Goal: Navigation & Orientation: Find specific page/section

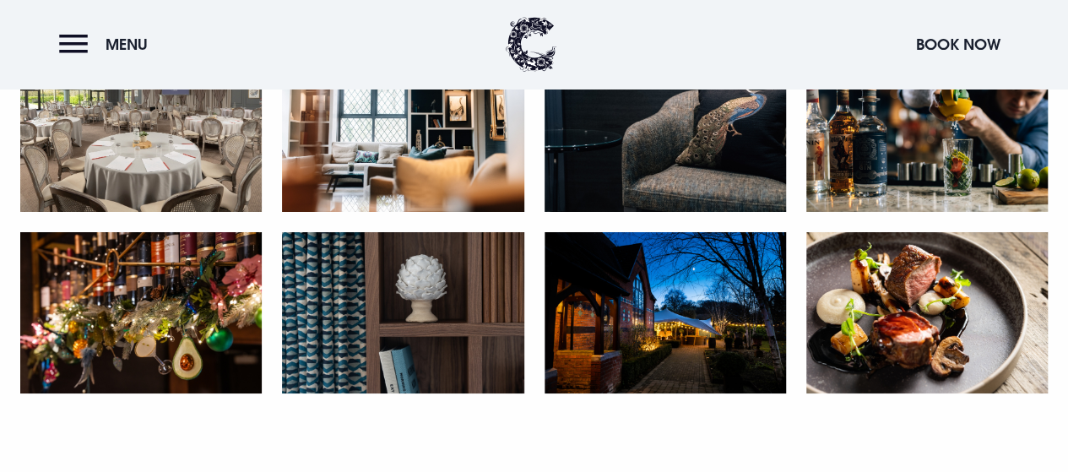
scroll to position [3040, 0]
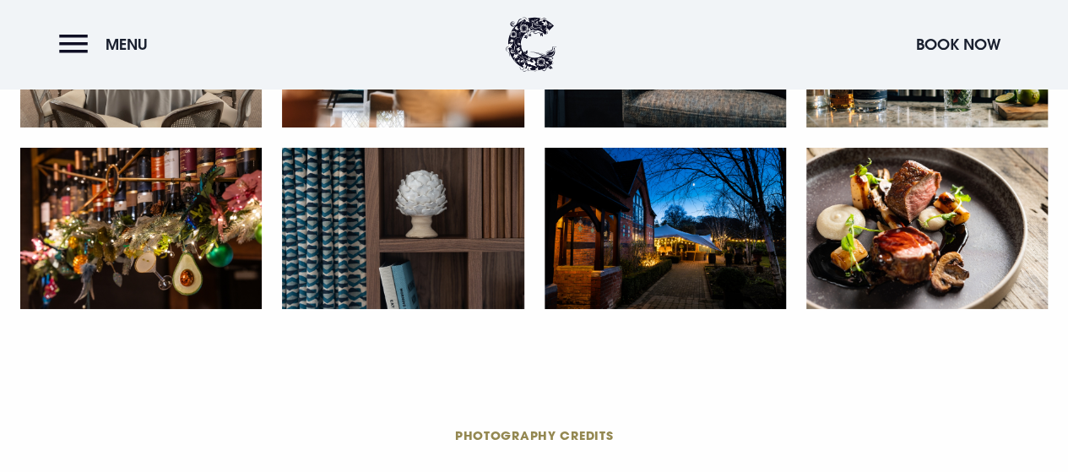
click at [116, 258] on img at bounding box center [140, 228] width 241 height 161
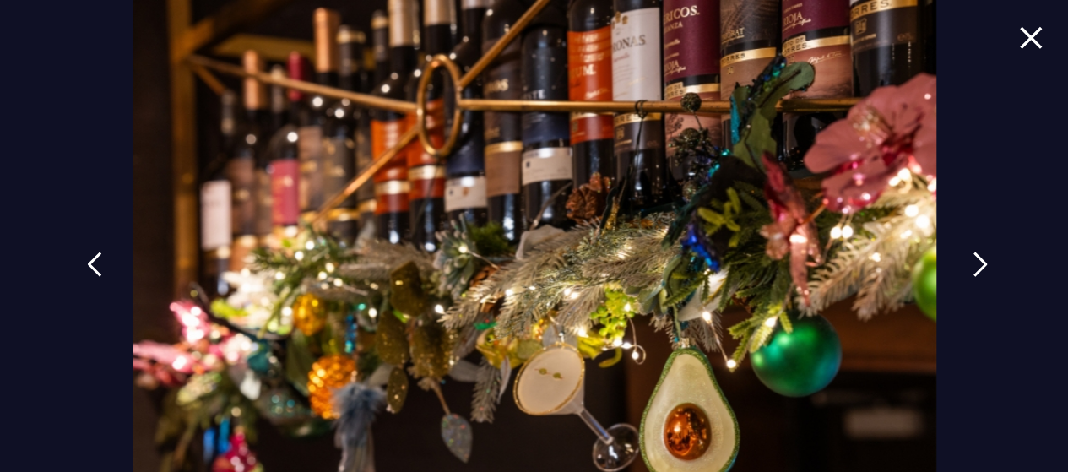
click at [962, 261] on link at bounding box center [980, 277] width 42 height 78
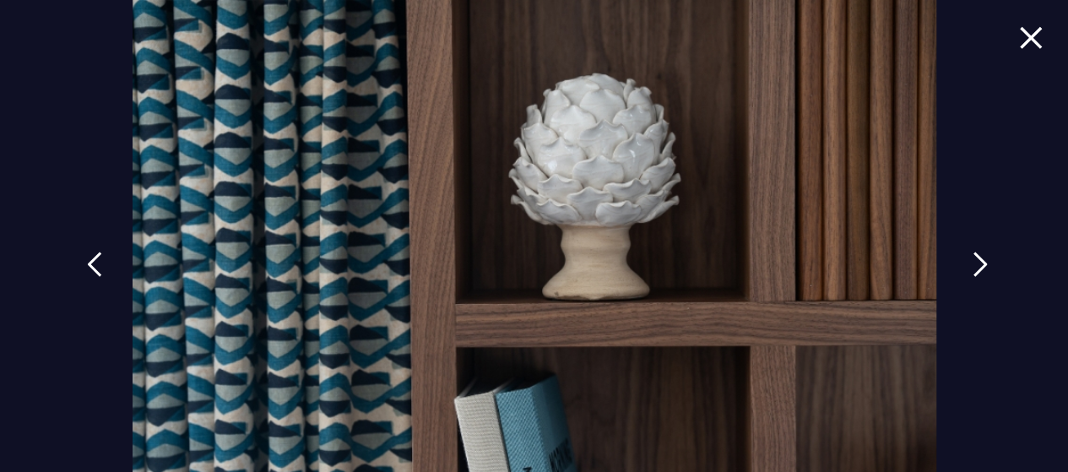
click at [974, 259] on img at bounding box center [980, 264] width 15 height 25
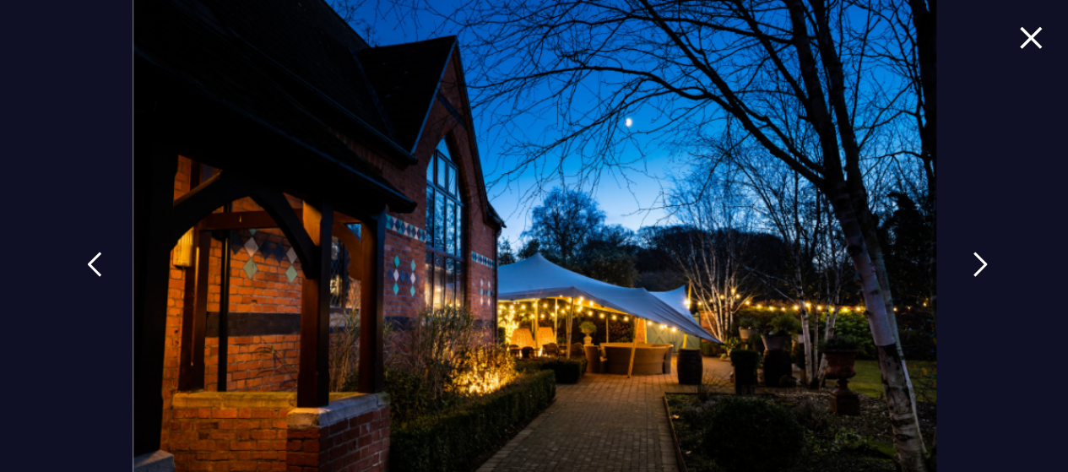
click at [974, 259] on img at bounding box center [980, 264] width 15 height 25
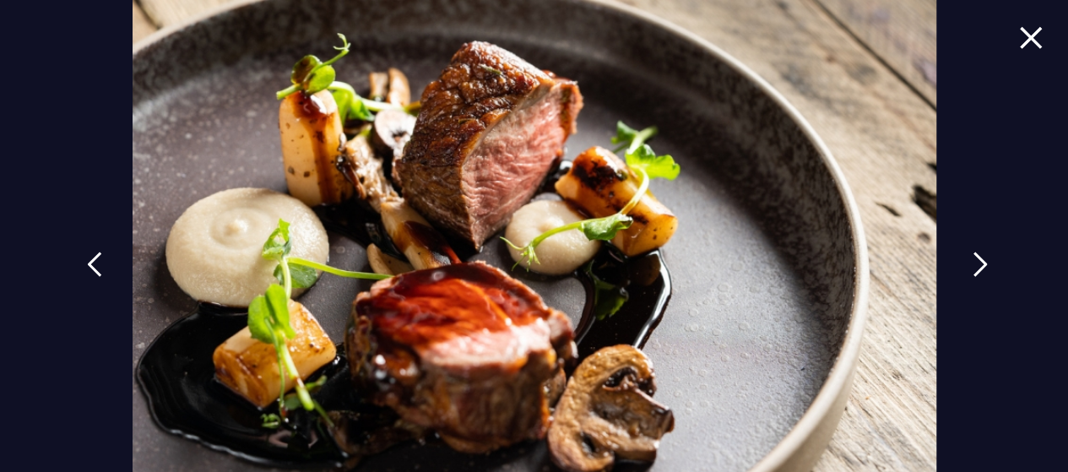
click at [974, 259] on img at bounding box center [980, 264] width 15 height 25
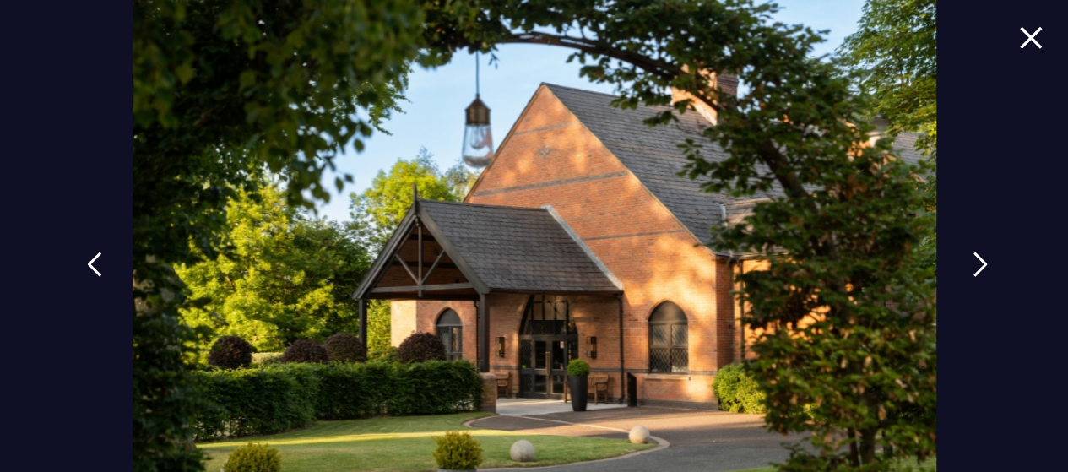
click at [974, 259] on img at bounding box center [980, 264] width 15 height 25
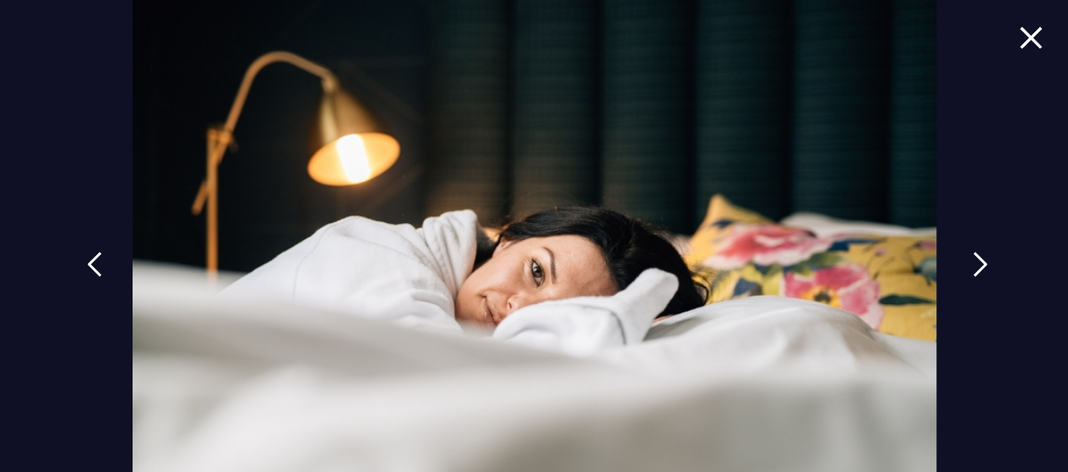
click at [974, 259] on img at bounding box center [980, 264] width 15 height 25
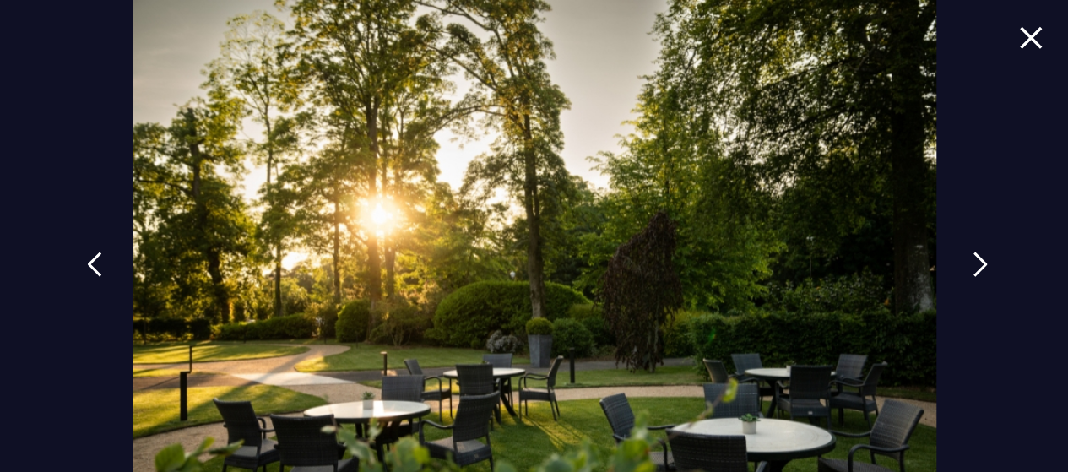
click at [974, 259] on img at bounding box center [980, 264] width 15 height 25
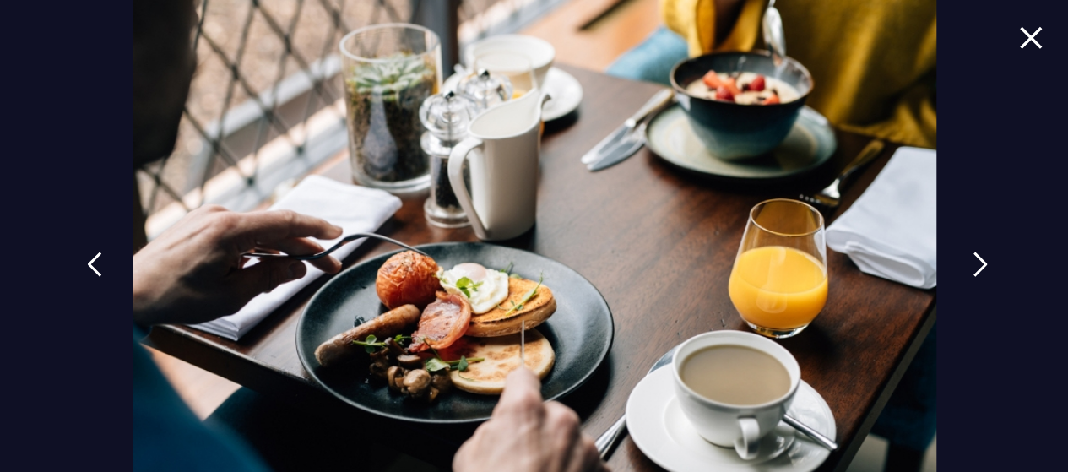
click at [974, 259] on img at bounding box center [980, 264] width 15 height 25
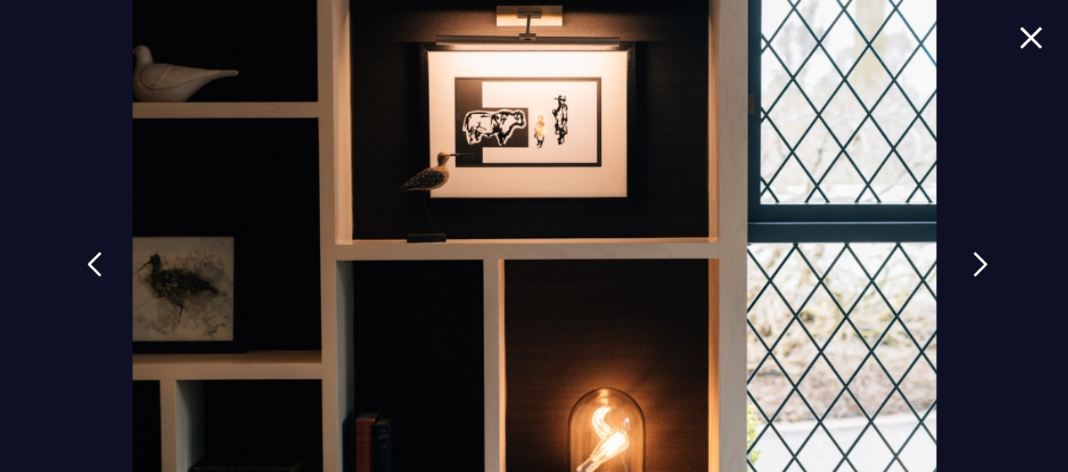
click at [974, 259] on img at bounding box center [980, 264] width 15 height 25
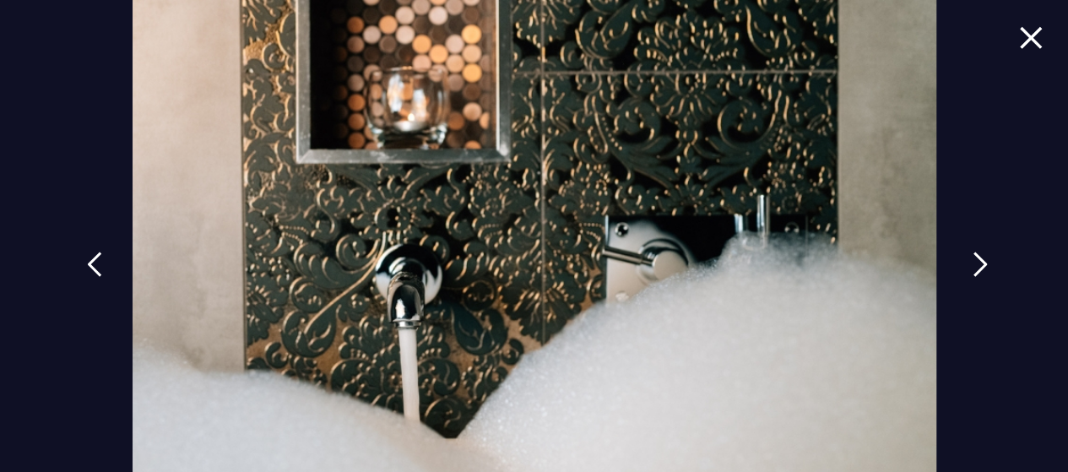
click at [974, 259] on img at bounding box center [980, 264] width 15 height 25
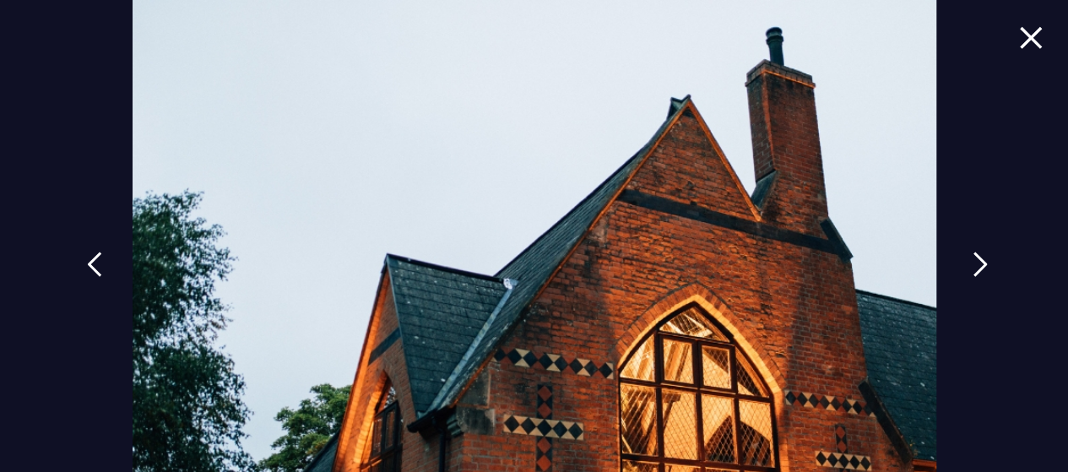
click at [974, 259] on img at bounding box center [980, 264] width 15 height 25
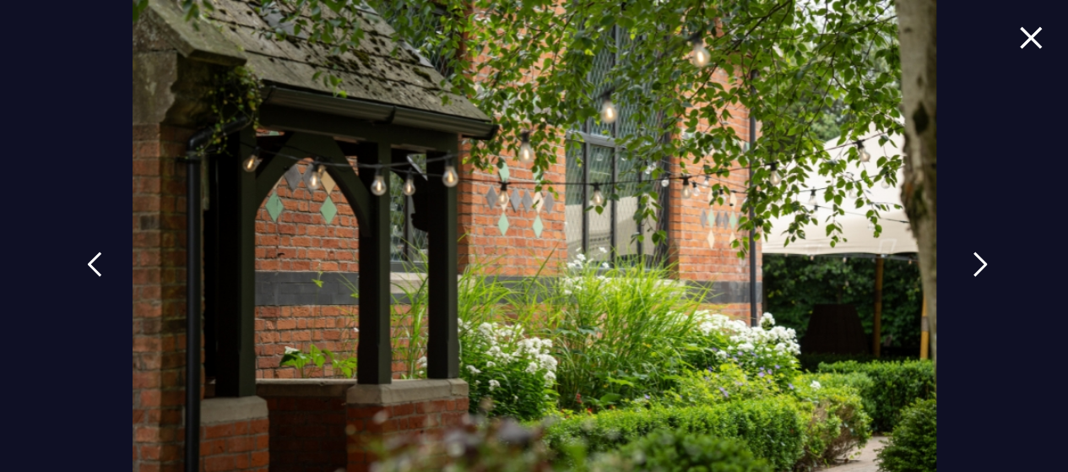
click at [974, 259] on img at bounding box center [980, 264] width 15 height 25
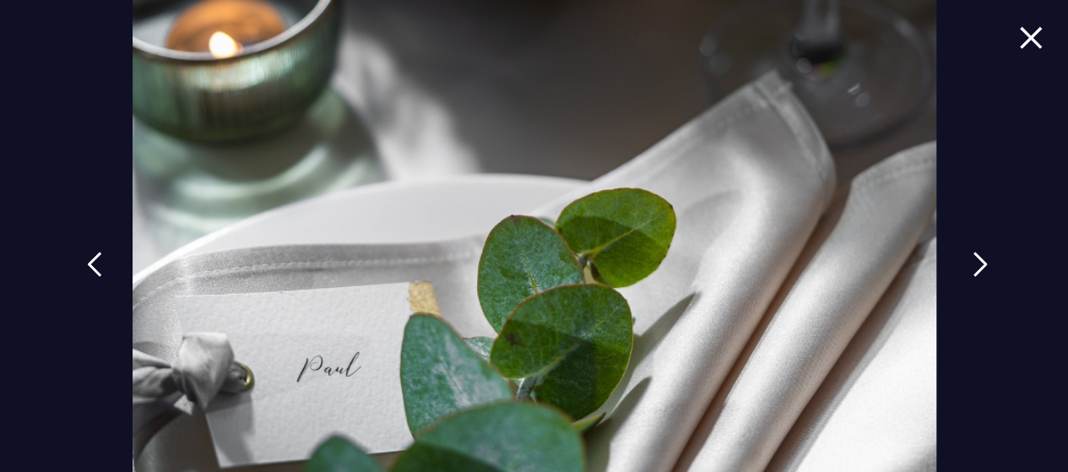
click at [974, 259] on img at bounding box center [980, 264] width 15 height 25
